Goal: Transaction & Acquisition: Obtain resource

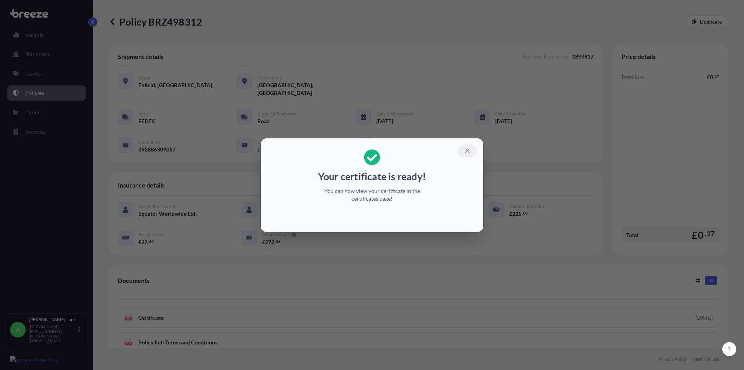
click at [465, 150] on icon "button" at bounding box center [467, 150] width 7 height 7
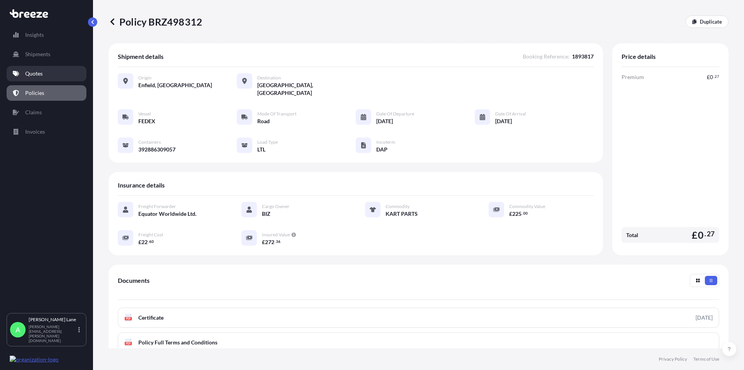
click at [36, 72] on p "Quotes" at bounding box center [33, 74] width 17 height 8
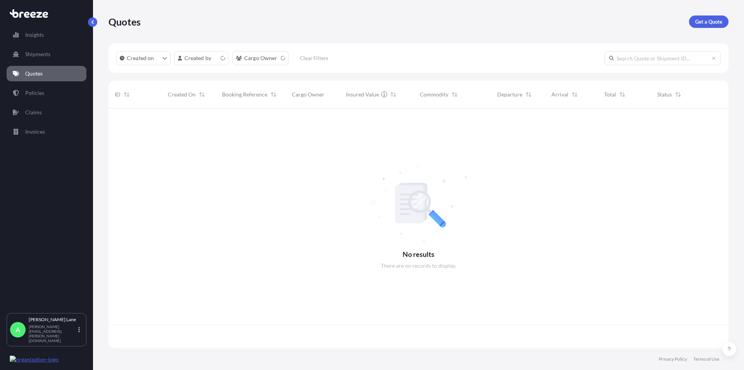
scroll to position [238, 613]
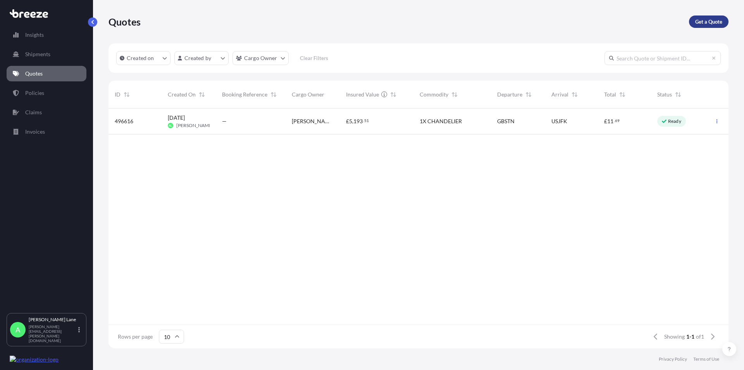
click at [707, 22] on p "Get a Quote" at bounding box center [708, 22] width 27 height 8
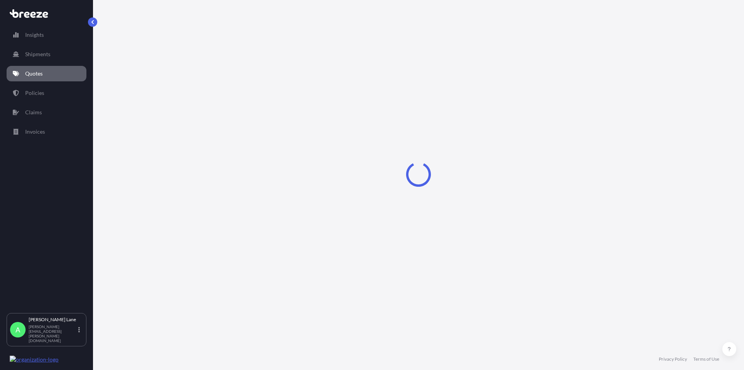
select select "Road"
select select "1"
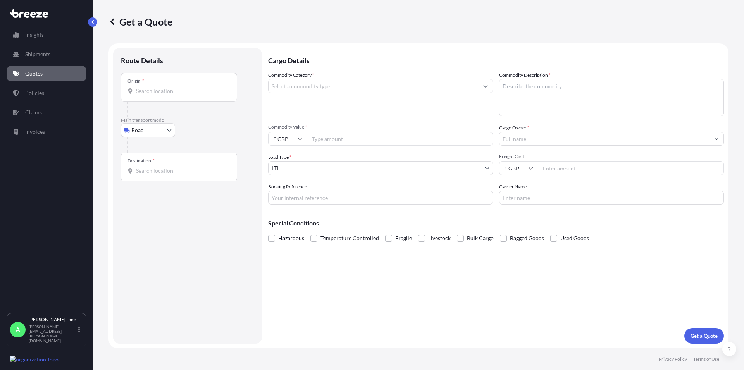
click at [288, 90] on input "Commodity Category *" at bounding box center [374, 86] width 210 height 14
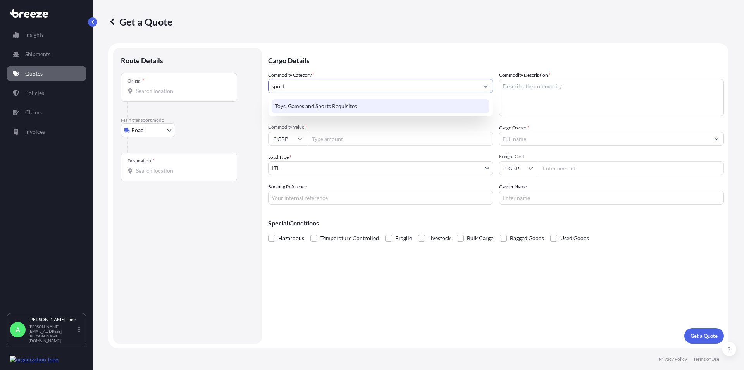
click at [296, 104] on div "Toys, Games and Sports Requisites" at bounding box center [381, 106] width 218 height 14
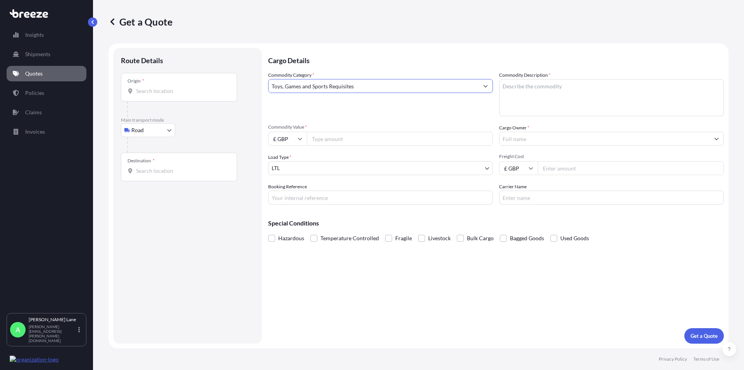
type input "Toys, Games and Sports Requisites"
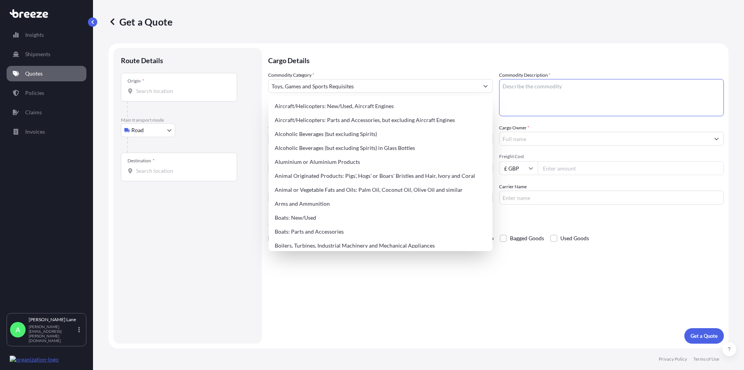
click at [531, 87] on textarea "Commodity Description *" at bounding box center [611, 97] width 225 height 37
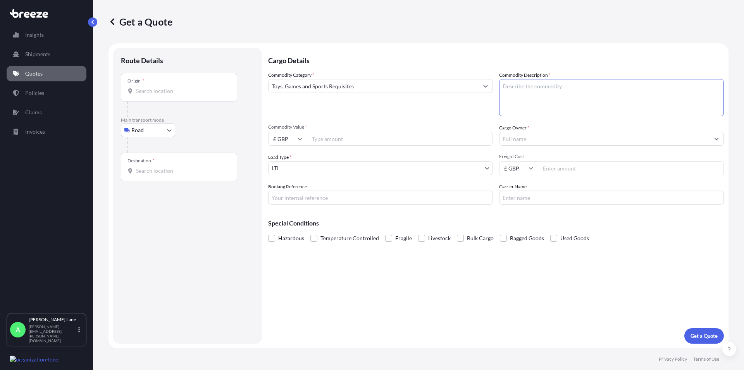
paste textarea "DARTS AND ACCESSORIES"
type textarea "DARTS AND ACCESSORIES"
click at [334, 136] on input "Commodity Value *" at bounding box center [400, 139] width 186 height 14
type input "8017.58"
click at [524, 136] on input "Cargo Owner *" at bounding box center [605, 139] width 210 height 14
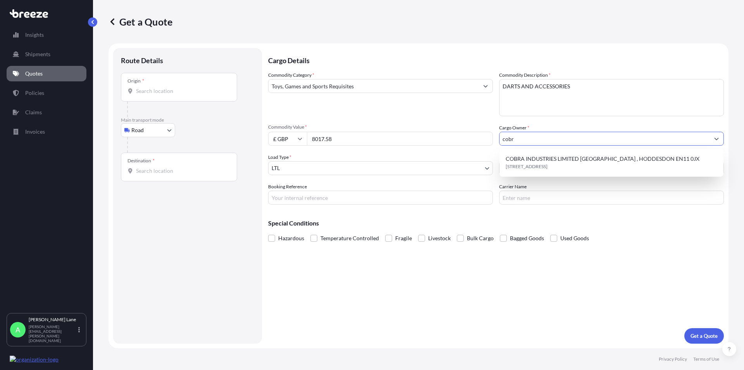
click at [524, 161] on span "COBRA INDUSTRIES LIMITED [GEOGRAPHIC_DATA] , HODDESDON EN11 0JX" at bounding box center [603, 159] width 194 height 8
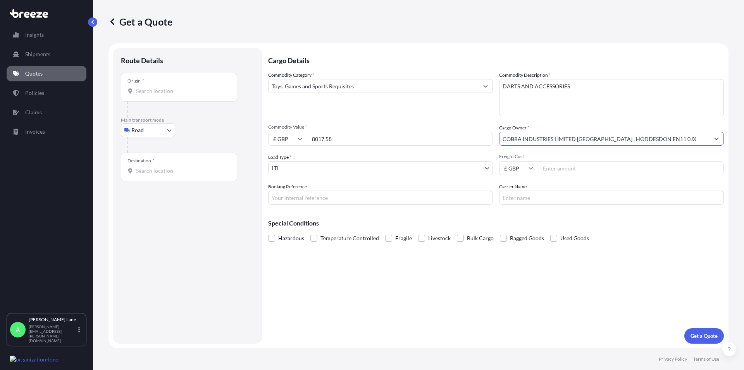
type input "COBRA INDUSTRIES LIMITED [GEOGRAPHIC_DATA] , HODDESDON EN11 0JX"
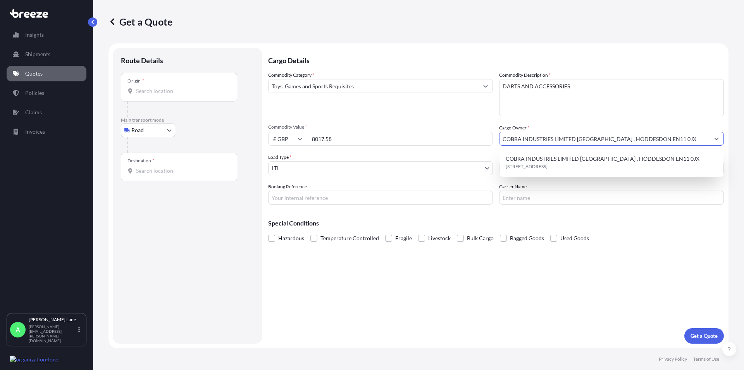
click at [155, 130] on body "1 option available. Insights Shipments Quotes Policies Claims Invoices A [PERSO…" at bounding box center [372, 185] width 744 height 370
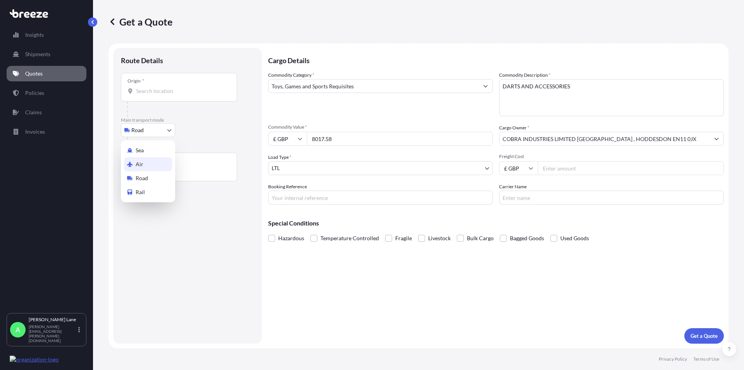
click at [141, 164] on span "Air" at bounding box center [140, 164] width 8 height 8
select select "Air"
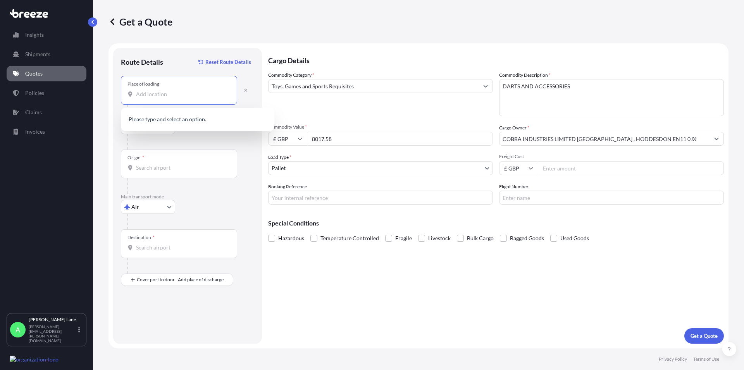
click at [149, 94] on input "Place of loading" at bounding box center [181, 94] width 91 height 8
paste input "EN11 0JX"
click at [159, 161] on div "Origin *" at bounding box center [179, 164] width 116 height 29
click at [159, 164] on input "Origin *" at bounding box center [181, 168] width 91 height 8
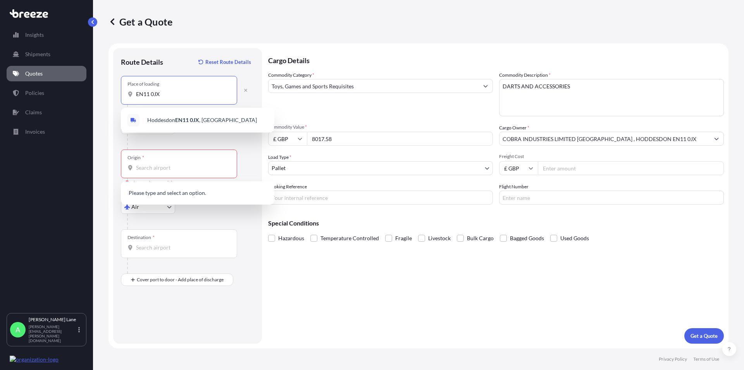
click at [187, 91] on input "EN11 0JX" at bounding box center [181, 94] width 91 height 8
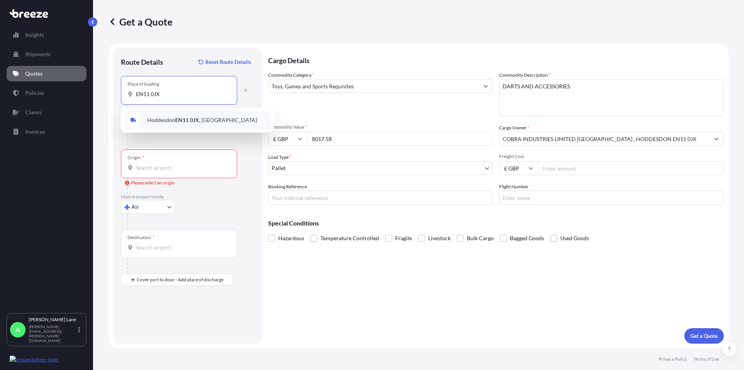
click at [174, 117] on span "Hoddesdon EN11 0JX , [GEOGRAPHIC_DATA]" at bounding box center [202, 120] width 110 height 8
type input "Hoddesdon EN11 0JX, [GEOGRAPHIC_DATA]"
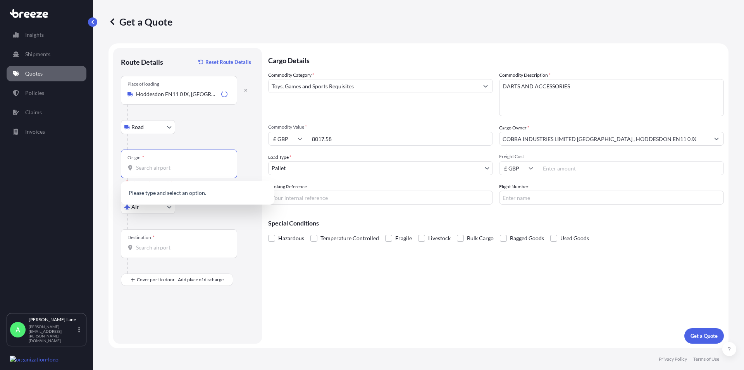
click at [158, 164] on input "Origin * Please select an origin" at bounding box center [181, 168] width 91 height 8
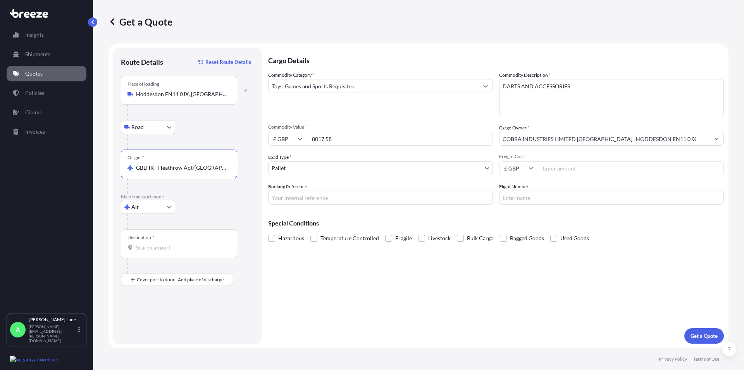
type input "GBLHR - Heathrow Apt/[GEOGRAPHIC_DATA], [GEOGRAPHIC_DATA]"
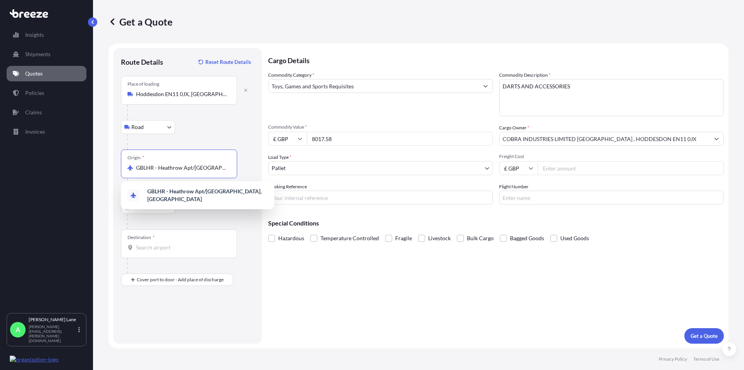
click at [149, 243] on div "Destination *" at bounding box center [179, 243] width 116 height 29
click at [149, 244] on input "Destination *" at bounding box center [181, 248] width 91 height 8
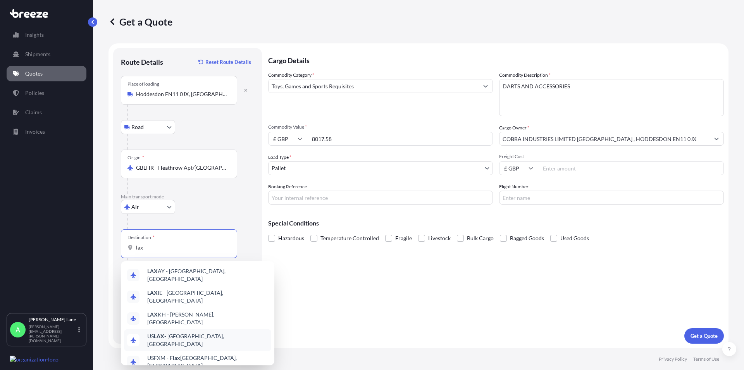
click at [182, 332] on span "US LAX - [GEOGRAPHIC_DATA], [GEOGRAPHIC_DATA]" at bounding box center [207, 340] width 121 height 16
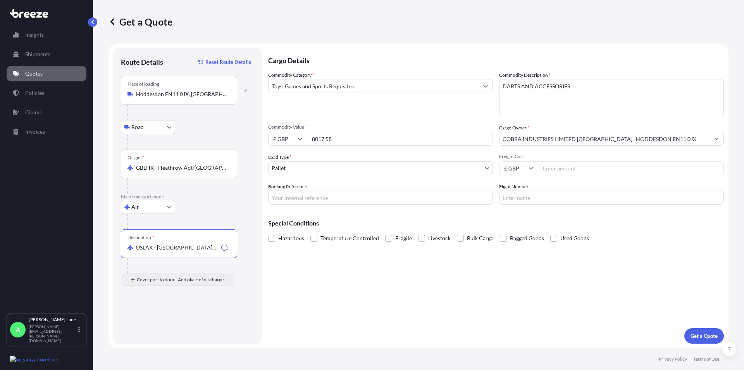
type input "USLAX - [GEOGRAPHIC_DATA], [GEOGRAPHIC_DATA]"
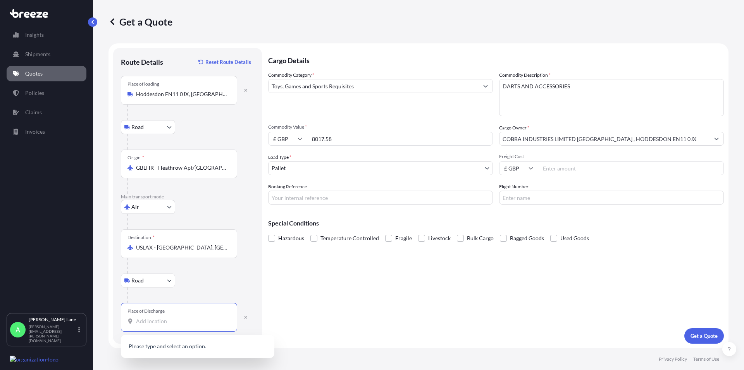
click at [149, 322] on input "Place of Discharge" at bounding box center [181, 321] width 91 height 8
paste input "SACRAMENTO"
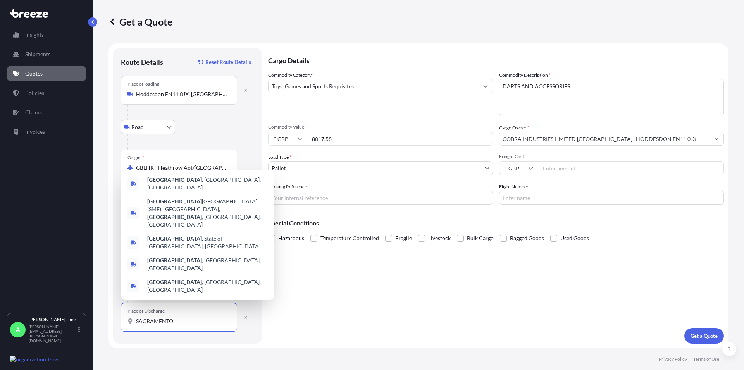
type input "SACRAMENTO"
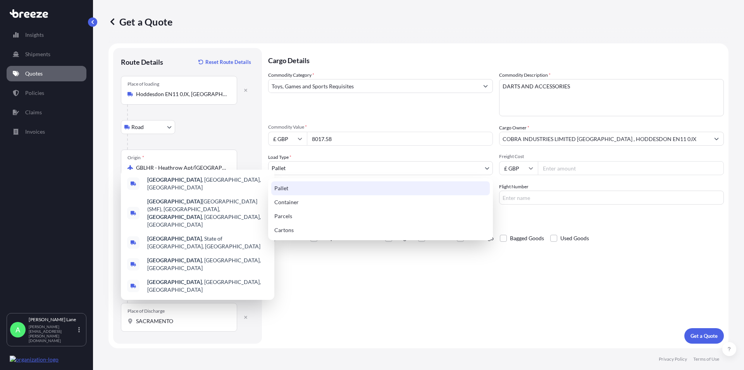
click at [317, 171] on body "0 options available. 5 options available. Insights Shipments Quotes Policies Cl…" at bounding box center [372, 185] width 744 height 370
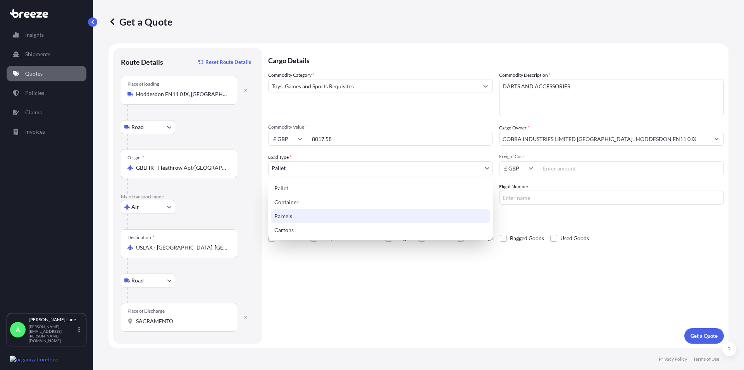
click at [290, 215] on div "Parcels" at bounding box center [380, 216] width 219 height 14
select select "3"
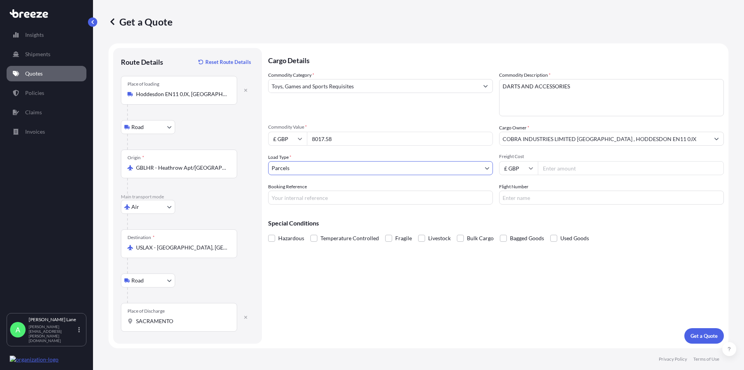
click at [293, 193] on input "Booking Reference" at bounding box center [380, 198] width 225 height 14
paste input "1893844"
type input "1893844"
click at [178, 322] on input "SACRAMENTO" at bounding box center [181, 321] width 91 height 8
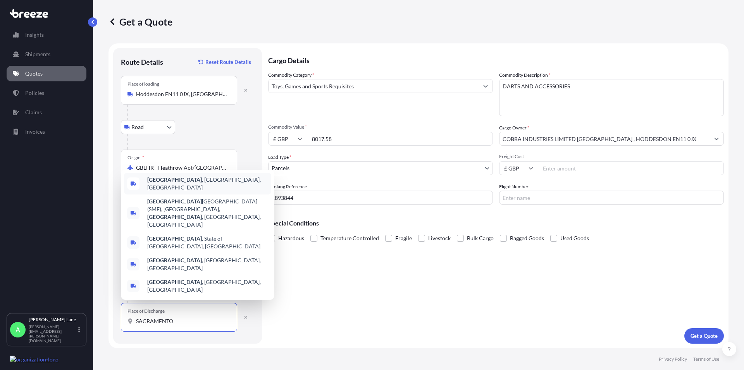
click at [177, 191] on span "[GEOGRAPHIC_DATA] , [GEOGRAPHIC_DATA], [GEOGRAPHIC_DATA]" at bounding box center [207, 184] width 121 height 16
type input "[GEOGRAPHIC_DATA], [GEOGRAPHIC_DATA], [GEOGRAPHIC_DATA]"
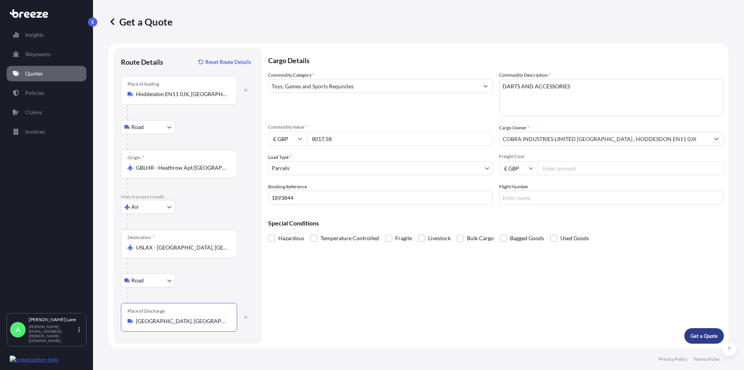
click at [707, 341] on button "Get a Quote" at bounding box center [704, 336] width 40 height 16
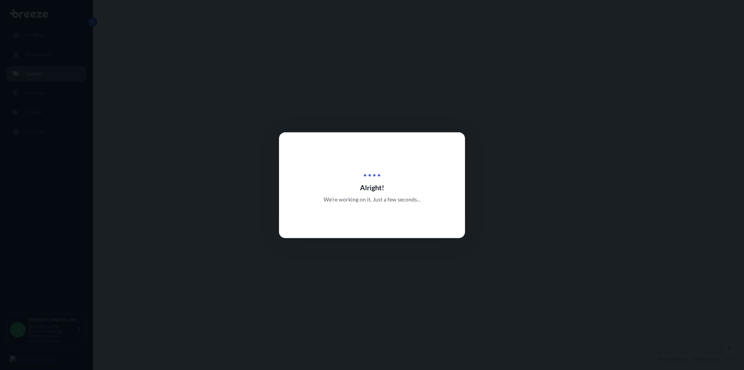
select select "Road"
select select "Air"
select select "Road"
select select "3"
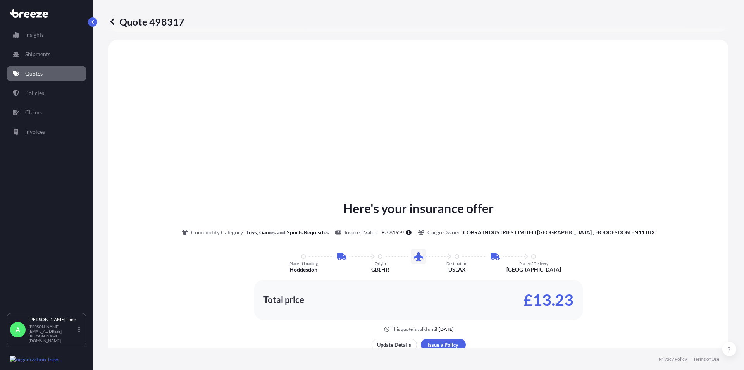
scroll to position [310, 0]
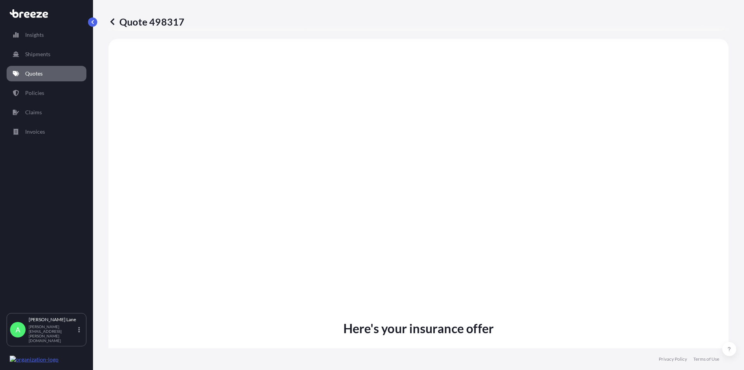
type input "Hoddesdon EN11 0JX, [GEOGRAPHIC_DATA]"
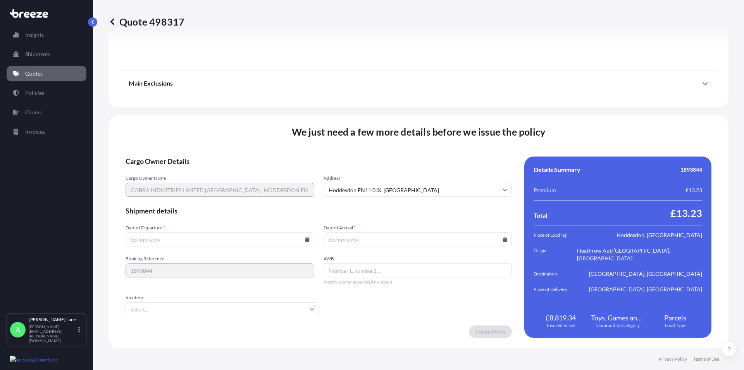
scroll to position [1006, 0]
click at [349, 273] on input "AWB" at bounding box center [418, 270] width 189 height 14
paste input "1ZW074F30409375662"
type input "1ZW074F30409375662"
click at [307, 238] on input "Date of Departure *" at bounding box center [220, 239] width 189 height 14
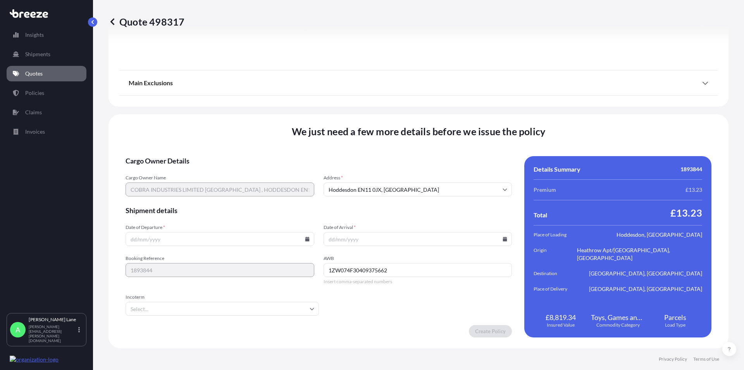
click at [305, 239] on icon at bounding box center [307, 239] width 4 height 5
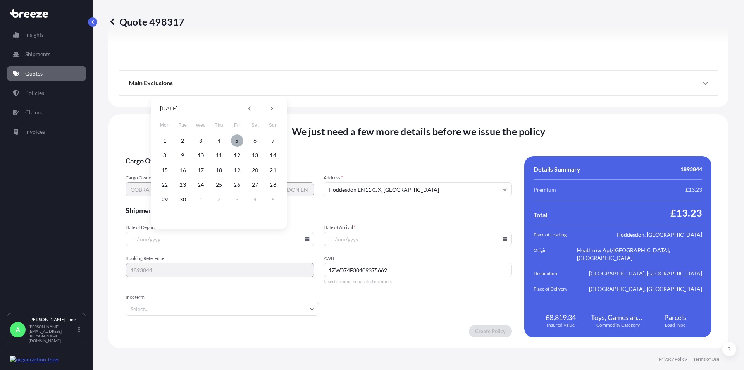
click at [236, 142] on button "5" at bounding box center [237, 140] width 12 height 12
type input "[DATE]"
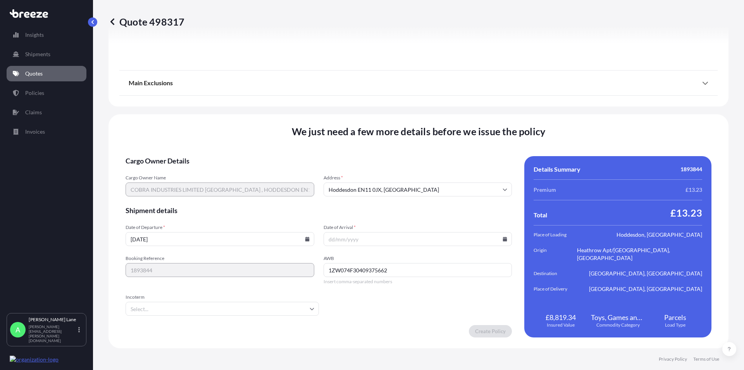
click at [361, 241] on input "Date of Arrival *" at bounding box center [418, 239] width 189 height 14
click at [503, 239] on icon at bounding box center [505, 239] width 4 height 5
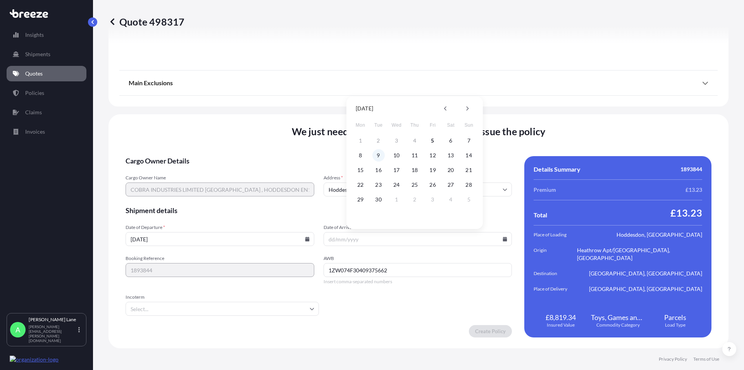
click at [379, 154] on button "9" at bounding box center [378, 155] width 12 height 12
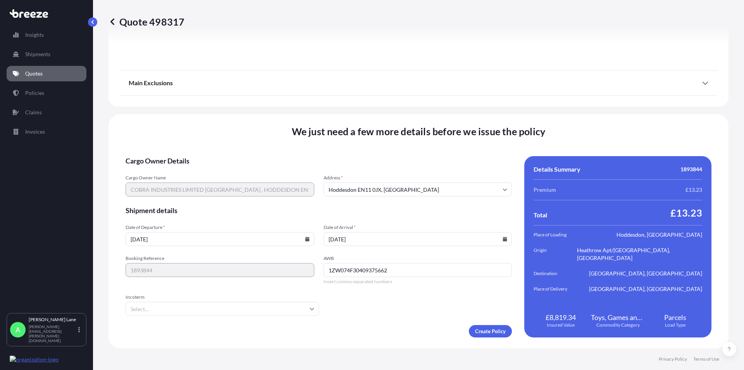
type input "[DATE]"
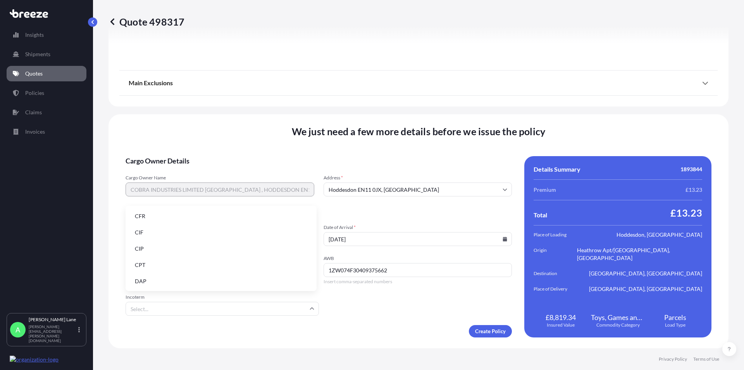
click at [221, 308] on input "Incoterm" at bounding box center [222, 309] width 193 height 14
click at [171, 281] on li "DAP" at bounding box center [221, 281] width 185 height 15
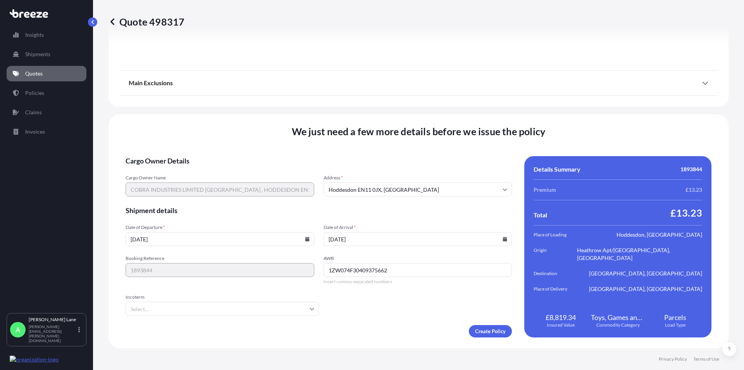
type input "DAP"
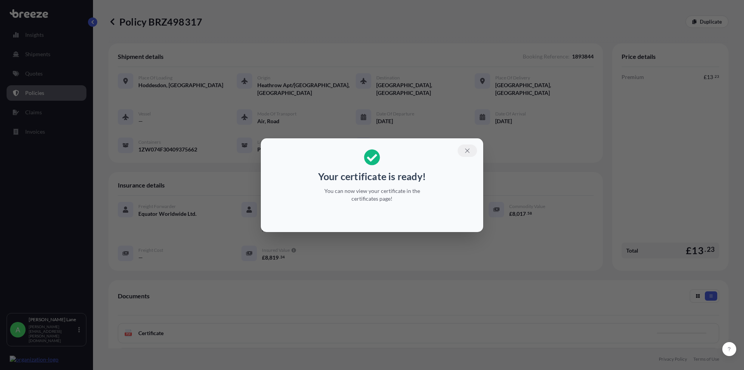
click at [470, 149] on icon "button" at bounding box center [467, 150] width 7 height 7
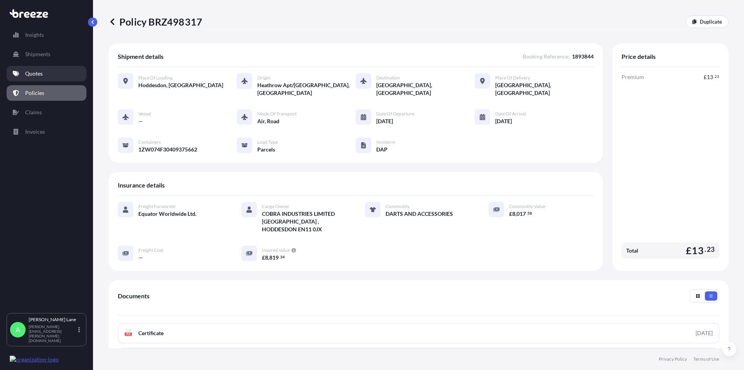
click at [26, 77] on p "Quotes" at bounding box center [33, 74] width 17 height 8
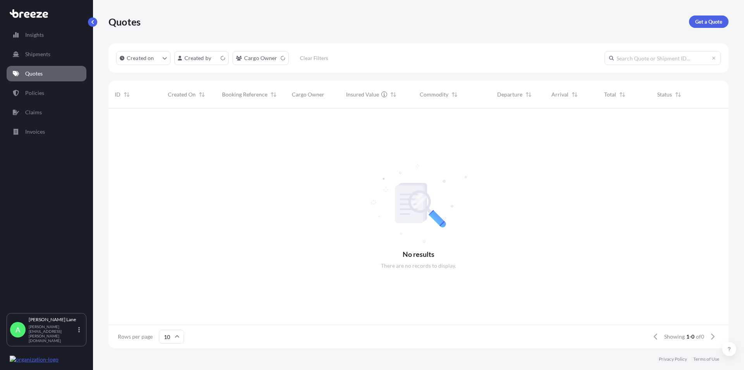
scroll to position [238, 613]
click at [709, 20] on p "Get a Quote" at bounding box center [708, 22] width 27 height 8
select select "Road"
select select "1"
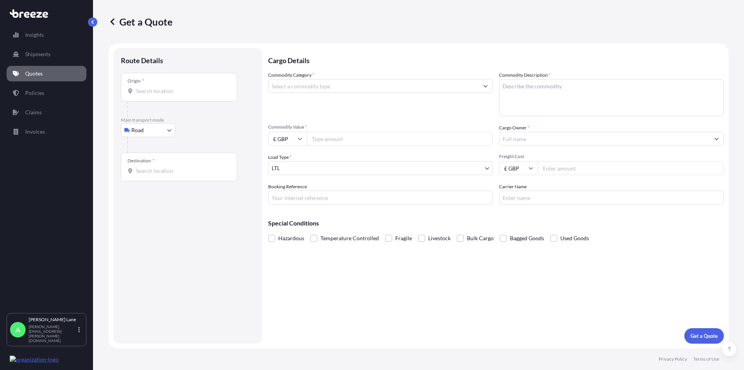
click at [141, 88] on input "Origin *" at bounding box center [181, 91] width 91 height 8
paste input "GL51 9TU"
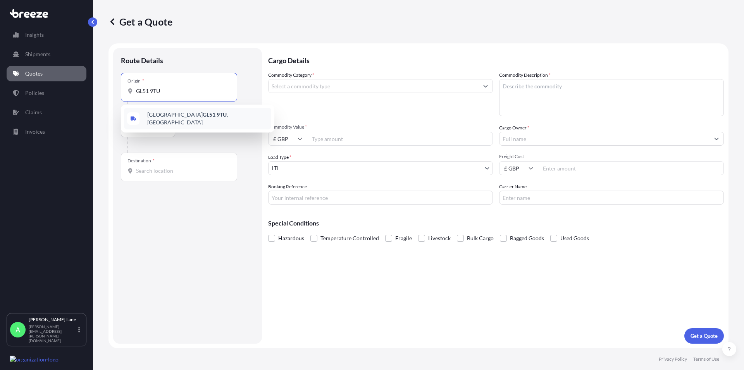
click at [164, 116] on span "[STREET_ADDRESS]" at bounding box center [207, 119] width 121 height 16
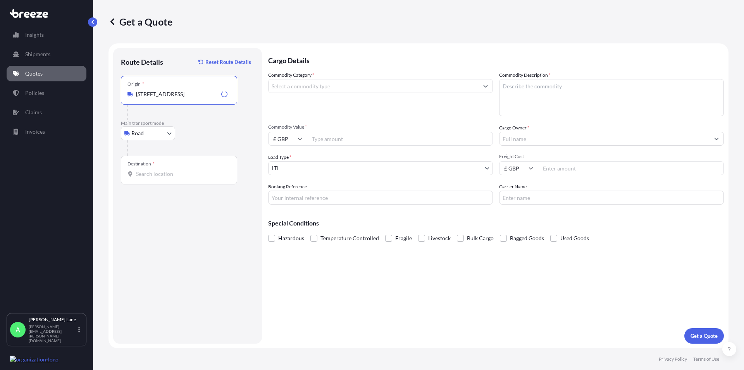
type input "[STREET_ADDRESS]"
click at [193, 118] on b "[STREET_ADDRESS]" at bounding box center [171, 120] width 49 height 7
click at [154, 176] on input "Destination *" at bounding box center [181, 174] width 91 height 8
paste input "BH21 7AY"
click at [159, 201] on span "[STREET_ADDRESS]" at bounding box center [207, 202] width 121 height 16
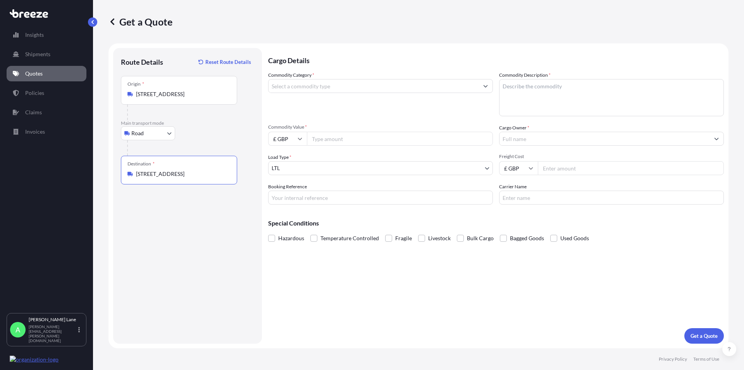
type input "[STREET_ADDRESS]"
click at [445, 87] on input "Commodity Category *" at bounding box center [374, 86] width 210 height 14
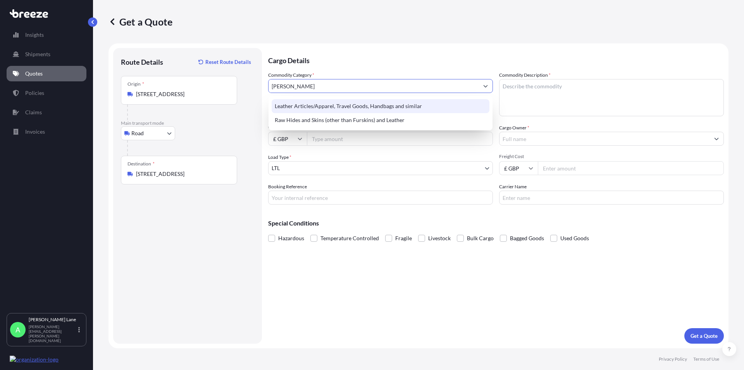
click at [394, 105] on div "Leather Articles/Apparel, Travel Goods, Handbags and similar" at bounding box center [381, 106] width 218 height 14
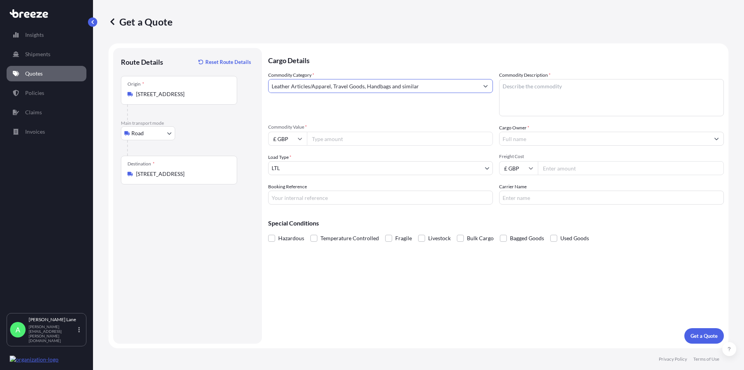
type input "Leather Articles/Apparel, Travel Goods, Handbags and similar"
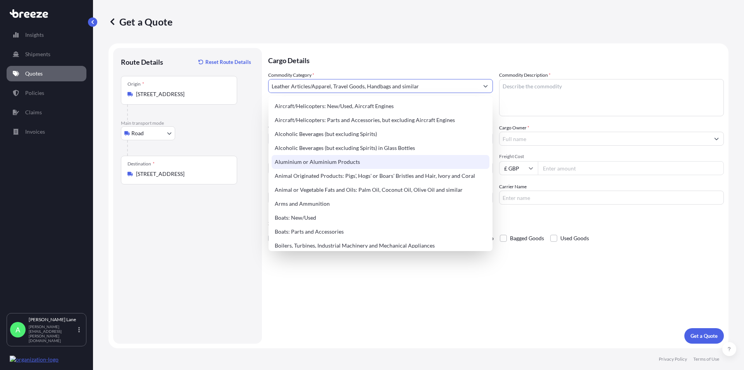
click at [536, 94] on textarea "Commodity Description *" at bounding box center [611, 97] width 225 height 37
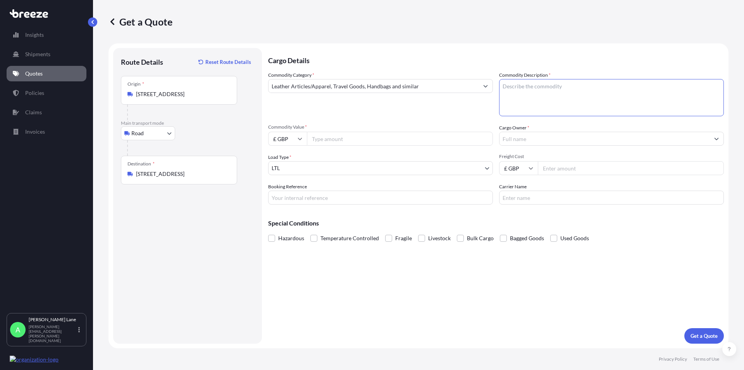
paste textarea "LEATHER CAR TRIM"
type textarea "LEATHER CAR TRIM"
click at [326, 138] on input "Commodity Value *" at bounding box center [400, 139] width 186 height 14
type input "3000"
click at [558, 168] on input "Freight Cost" at bounding box center [631, 168] width 186 height 14
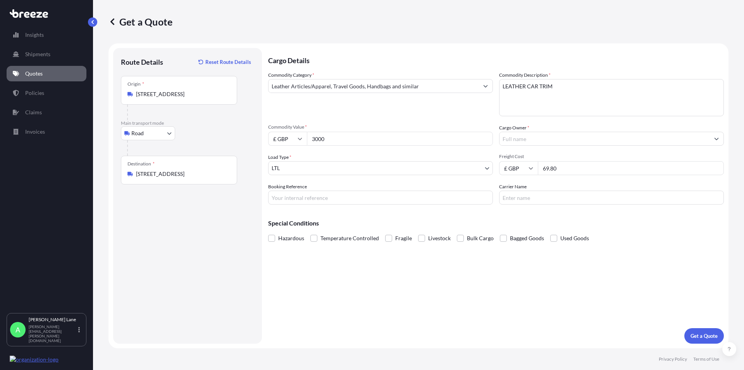
type input "69.80"
click at [508, 135] on input "Cargo Owner *" at bounding box center [605, 139] width 210 height 14
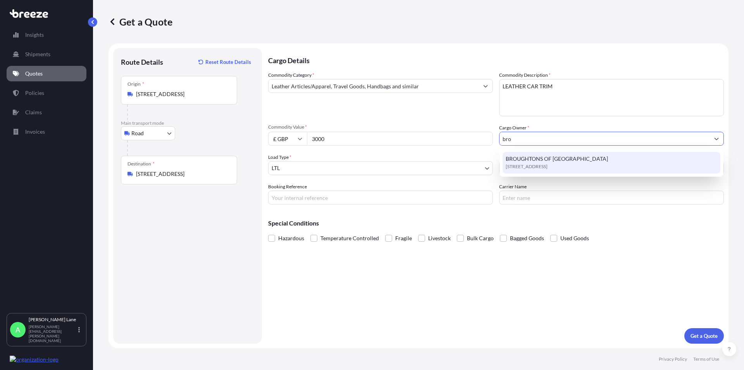
click at [520, 160] on span "BROUGHTONS OF [GEOGRAPHIC_DATA]" at bounding box center [557, 159] width 102 height 8
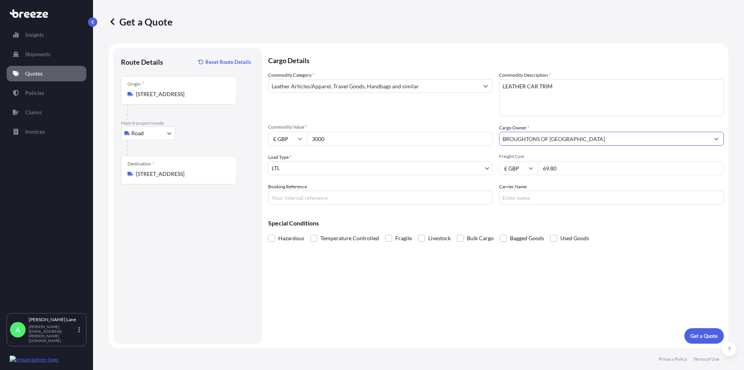
type input "BROUGHTONS OF [GEOGRAPHIC_DATA]"
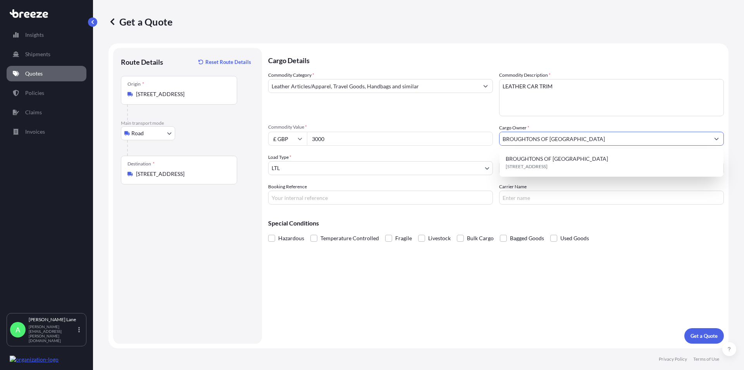
click at [284, 200] on input "Booking Reference" at bounding box center [380, 198] width 225 height 14
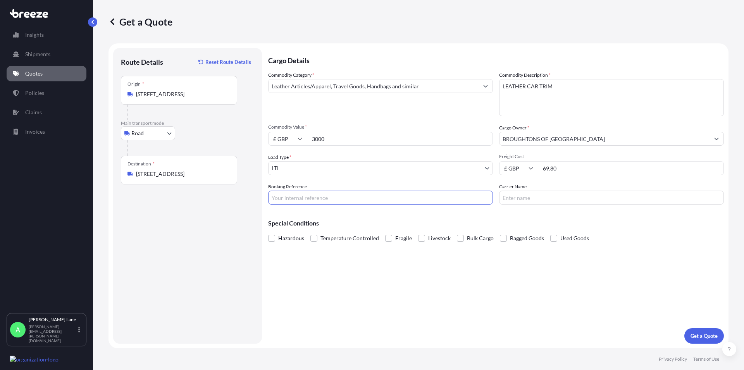
paste input "1893734"
type input "1893734"
click at [542, 200] on input "Carrier Name" at bounding box center [611, 198] width 225 height 14
type input "FEDEX"
click at [698, 341] on button "Get a Quote" at bounding box center [704, 336] width 40 height 16
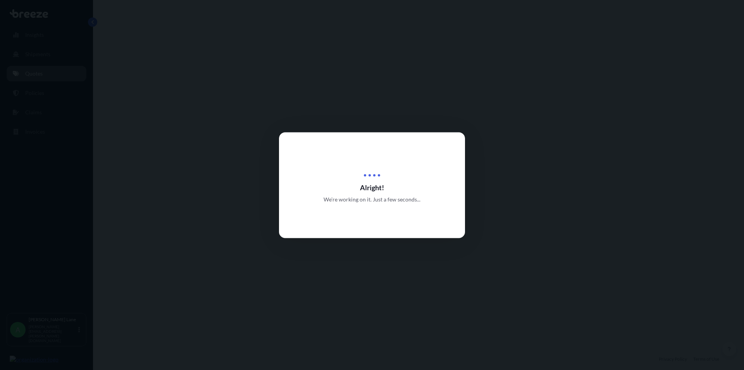
select select "Road"
select select "1"
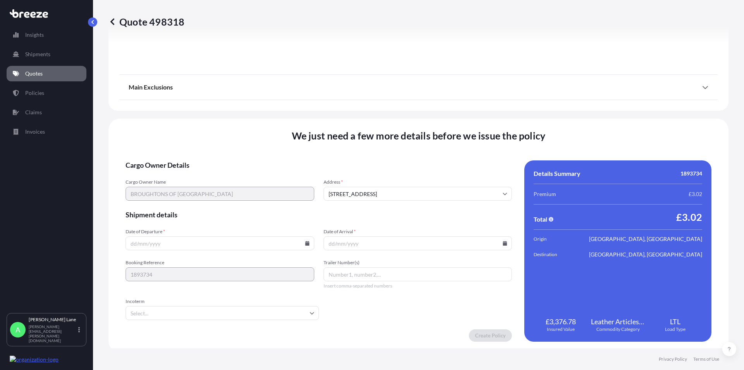
scroll to position [860, 0]
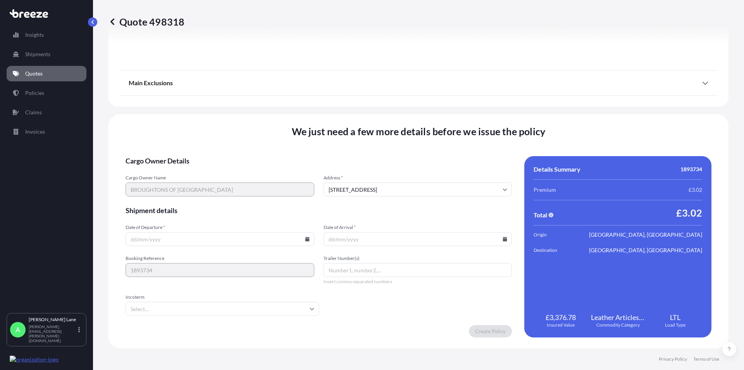
click at [305, 240] on icon at bounding box center [307, 239] width 4 height 5
click at [235, 138] on button "5" at bounding box center [237, 140] width 12 height 12
type input "[DATE]"
click at [343, 240] on input "Date of Arrival *" at bounding box center [418, 239] width 189 height 14
click at [346, 239] on input "Date of Arrival *" at bounding box center [418, 239] width 189 height 14
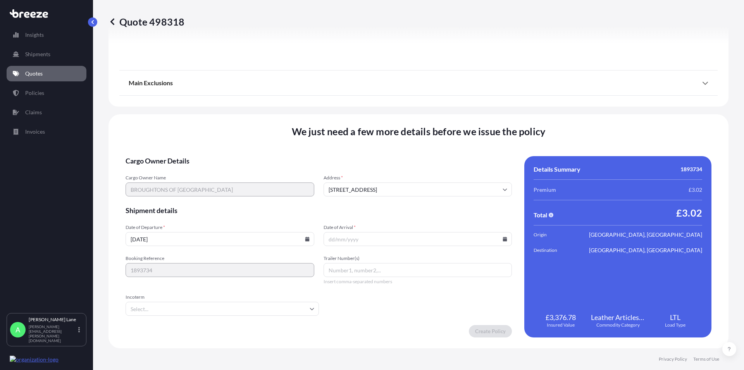
click at [503, 241] on icon at bounding box center [505, 239] width 4 height 5
click at [359, 155] on button "8" at bounding box center [360, 155] width 12 height 12
type input "[DATE]"
click at [349, 268] on input "Trailer Number(s)" at bounding box center [418, 270] width 189 height 14
paste input "392854802223"
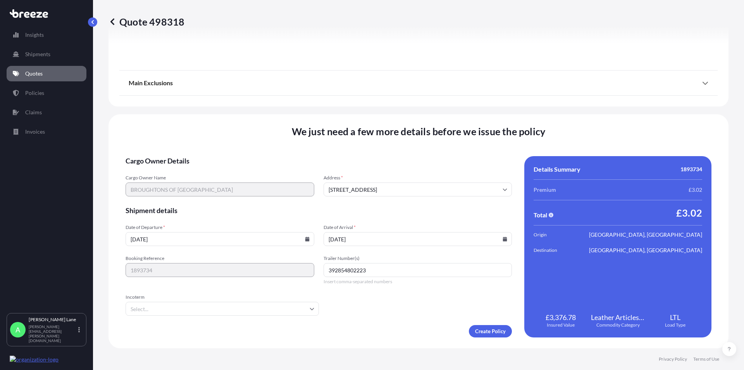
type input "392854802223"
click at [304, 309] on input "Incoterm" at bounding box center [222, 309] width 193 height 14
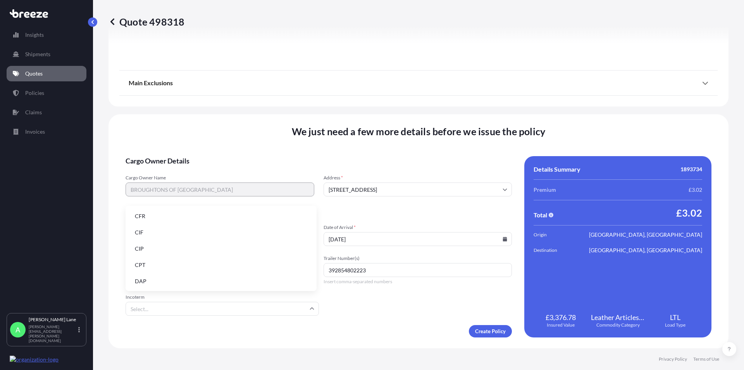
click at [139, 279] on li "DAP" at bounding box center [221, 281] width 185 height 15
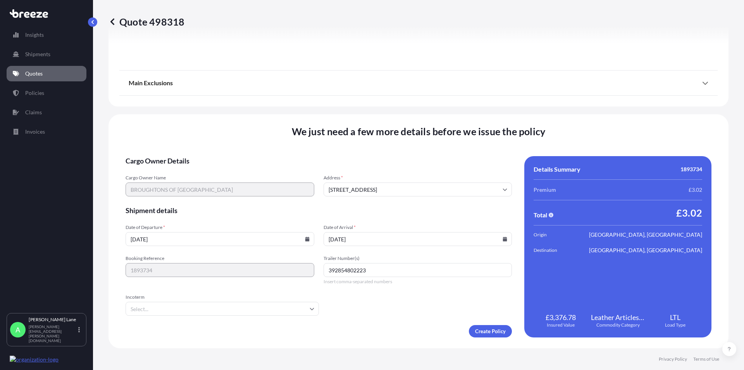
type input "DAP"
